Goal: Check status

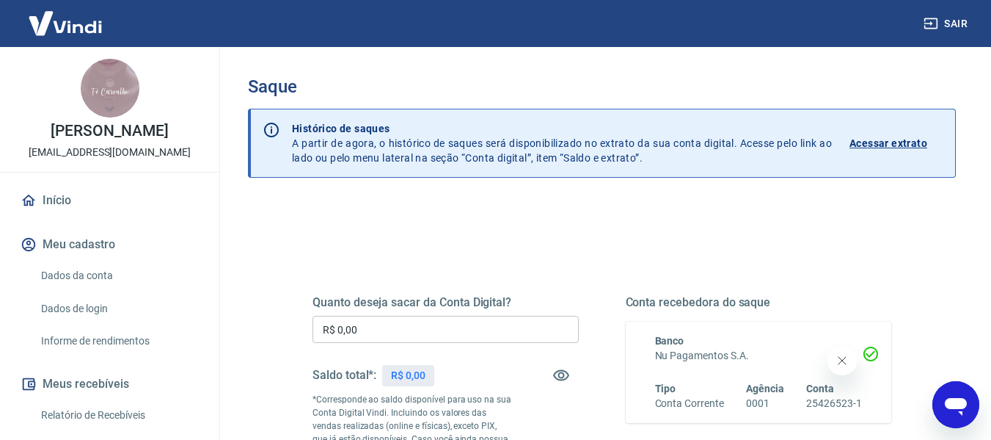
click at [878, 142] on p "Acessar extrato" at bounding box center [889, 143] width 78 height 15
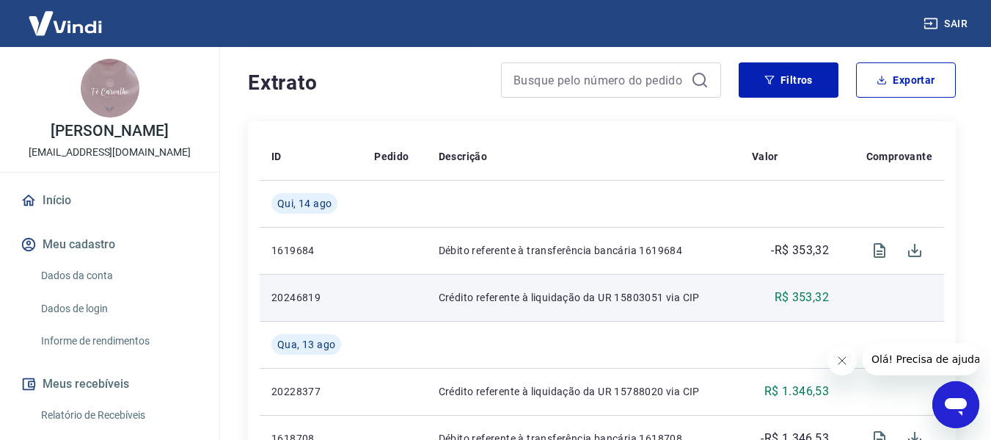
scroll to position [294, 0]
